Goal: Task Accomplishment & Management: Use online tool/utility

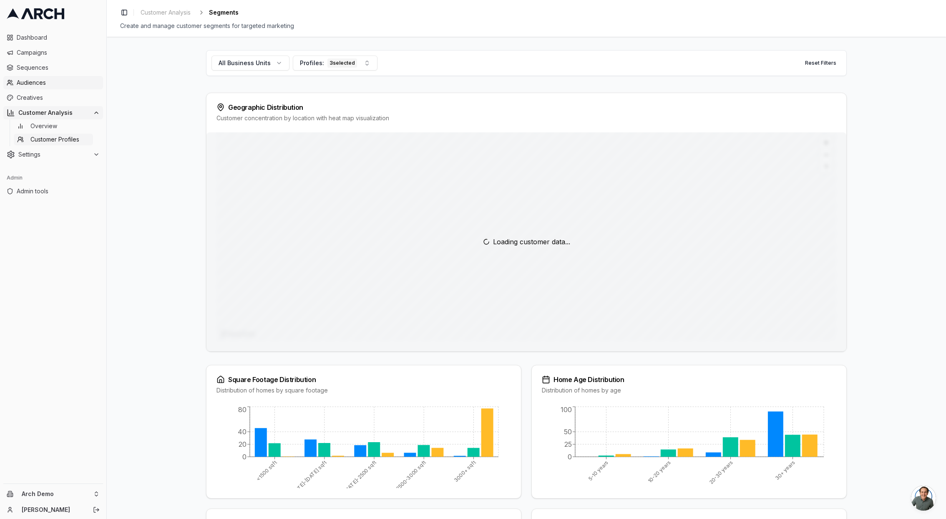
click at [41, 84] on span "Audiences" at bounding box center [58, 82] width 83 height 8
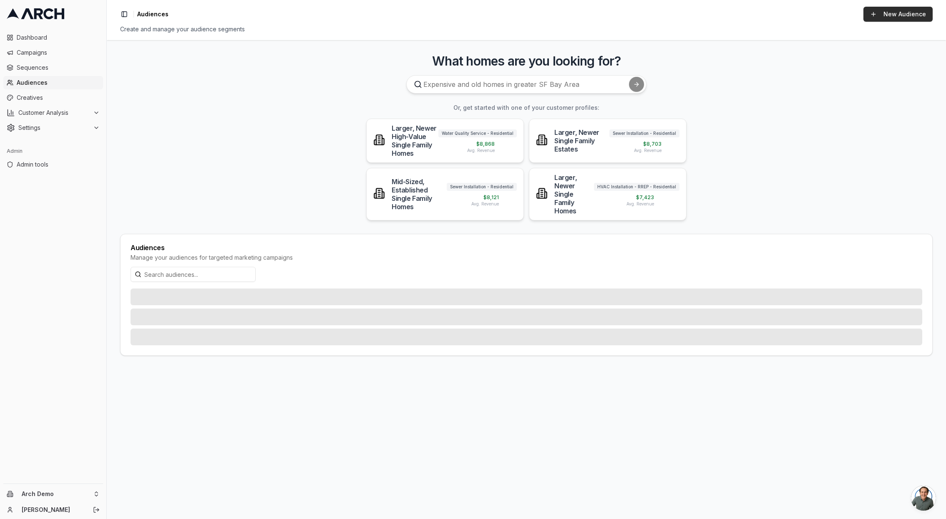
click at [886, 13] on link "New Audience" at bounding box center [898, 14] width 69 height 15
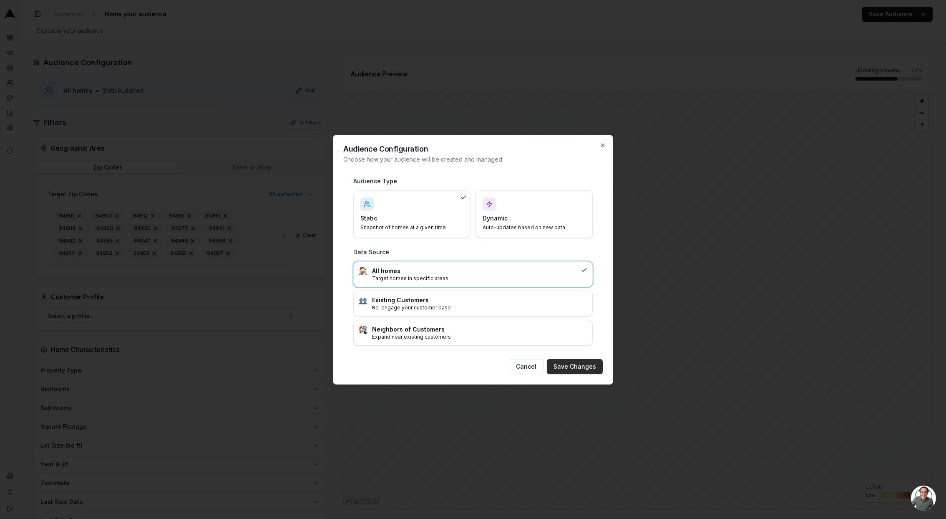
click at [566, 367] on button "Save Changes" at bounding box center [575, 366] width 56 height 15
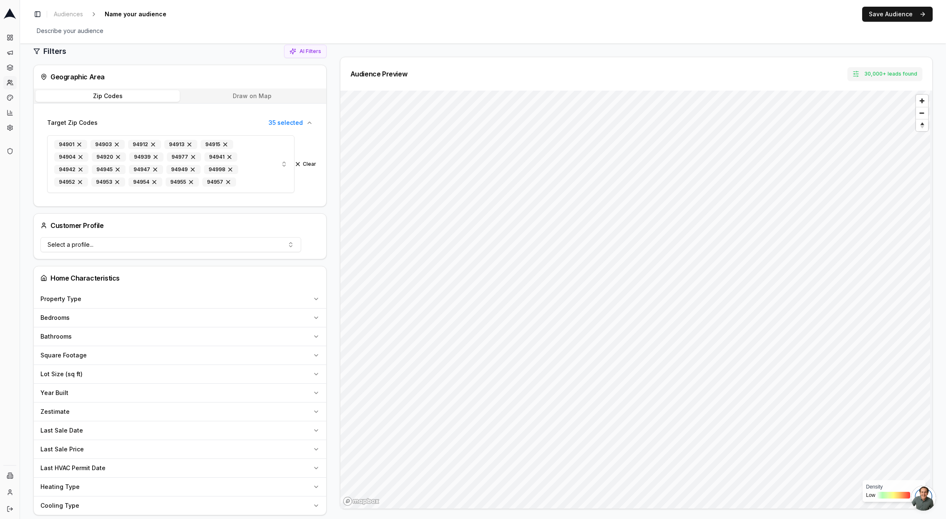
scroll to position [64, 0]
